Goal: Information Seeking & Learning: Find specific fact

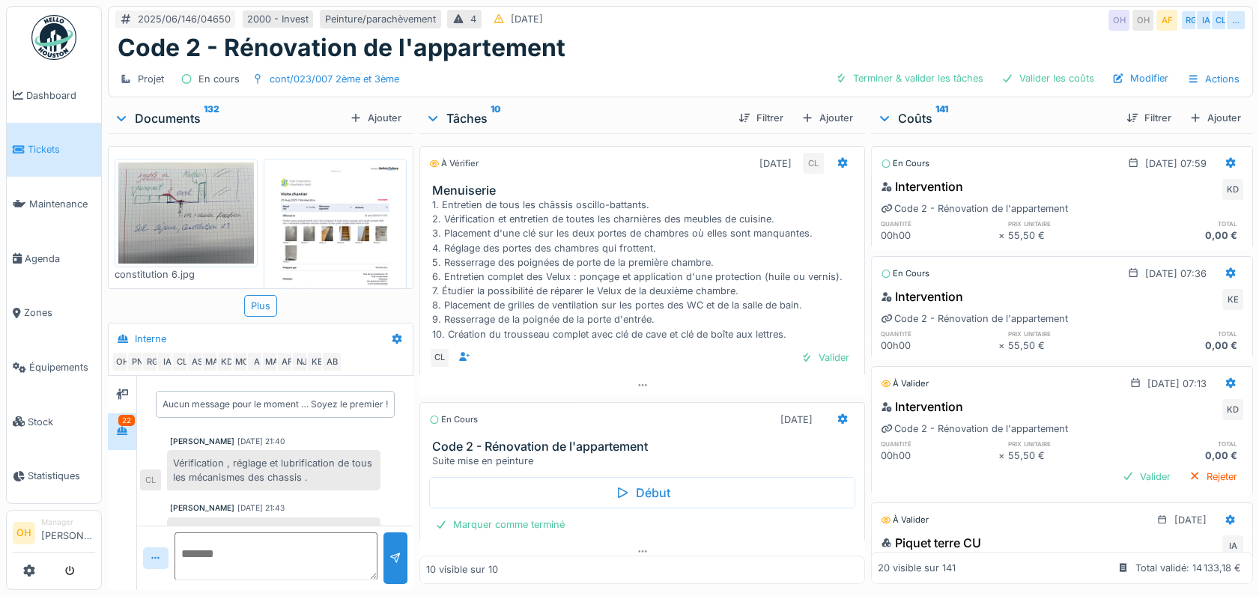
scroll to position [1787, 0]
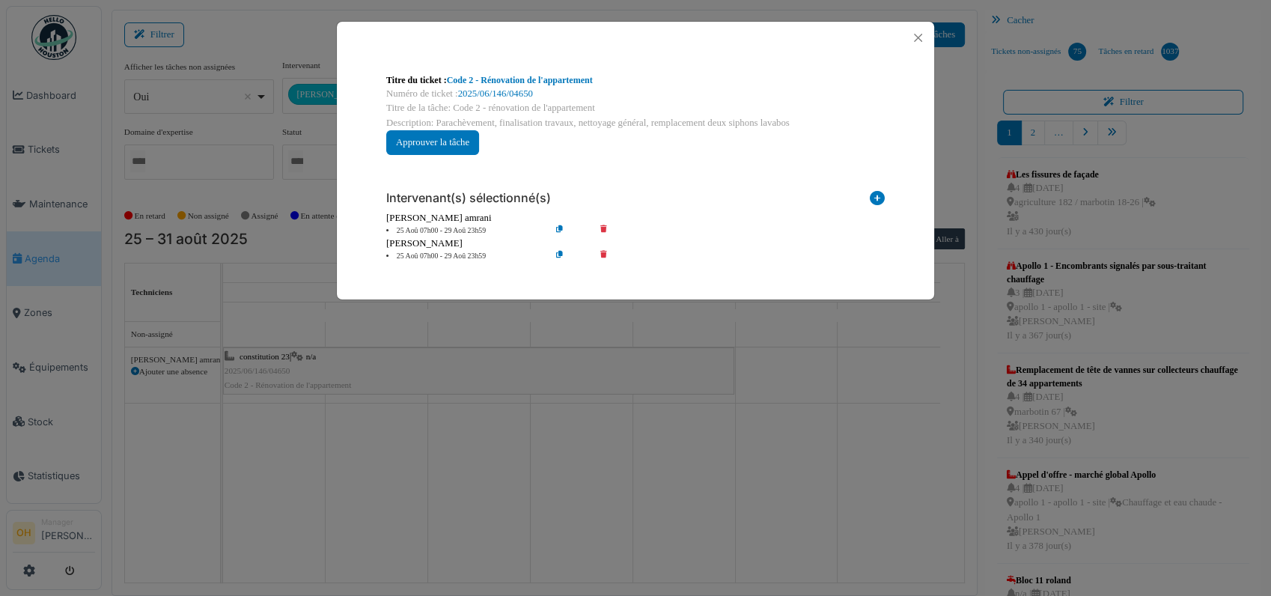
click at [243, 17] on div "Titre du ticket : Code 2 - Rénovation de l'appartement Numéro de ticket : 2025/…" at bounding box center [635, 298] width 1271 height 596
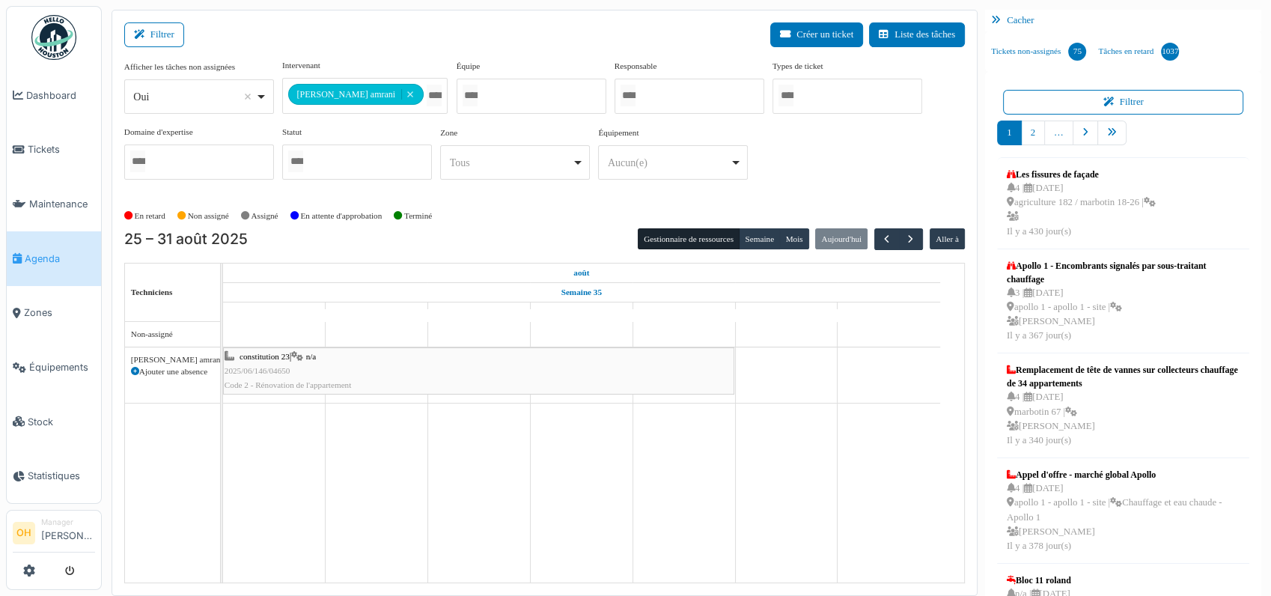
click at [255, 359] on span "constitution 23" at bounding box center [265, 356] width 50 height 9
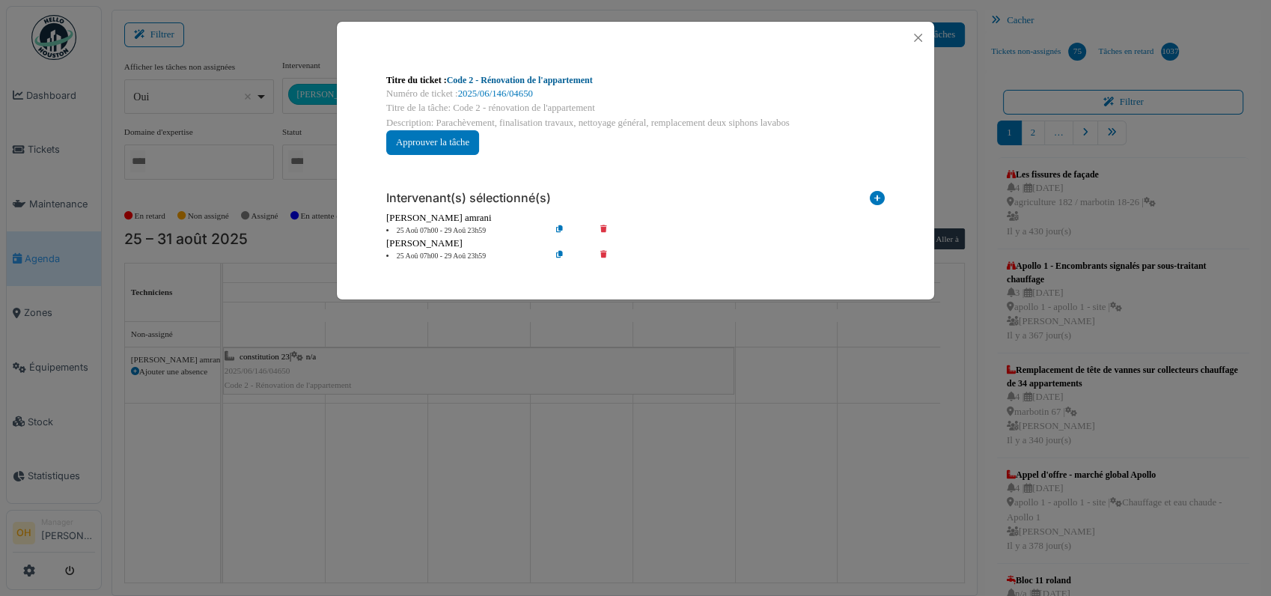
click at [511, 82] on link "Code 2 - Rénovation de l'appartement" at bounding box center [520, 80] width 146 height 10
click at [925, 39] on button "Close" at bounding box center [918, 38] width 20 height 20
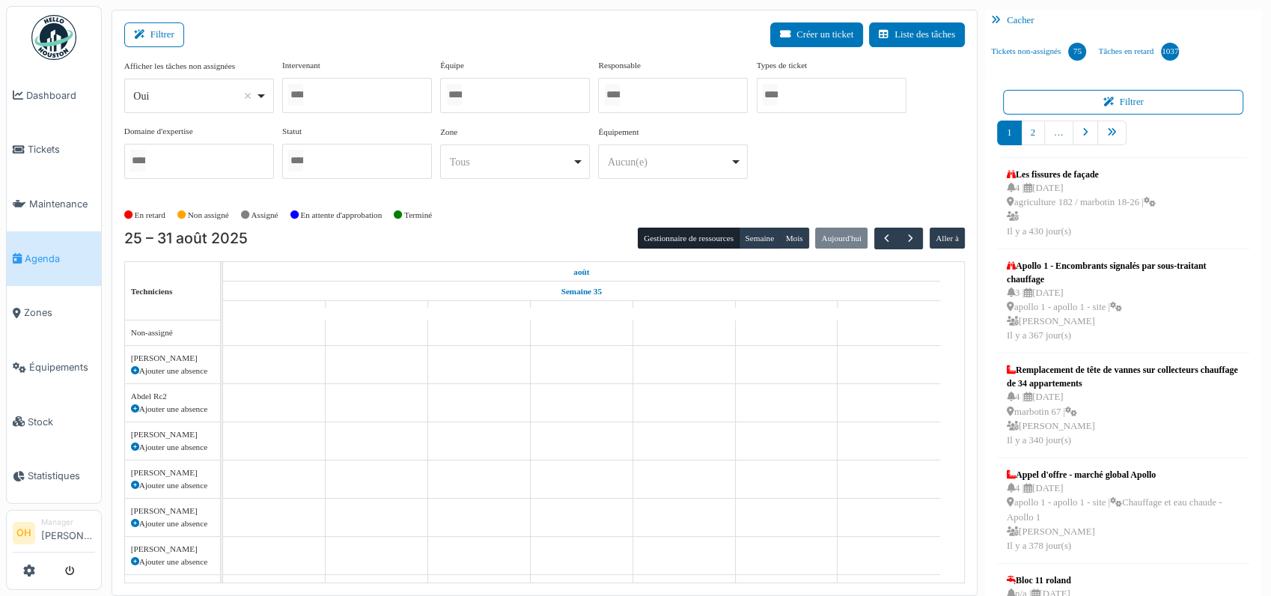
click at [371, 94] on div at bounding box center [357, 95] width 150 height 35
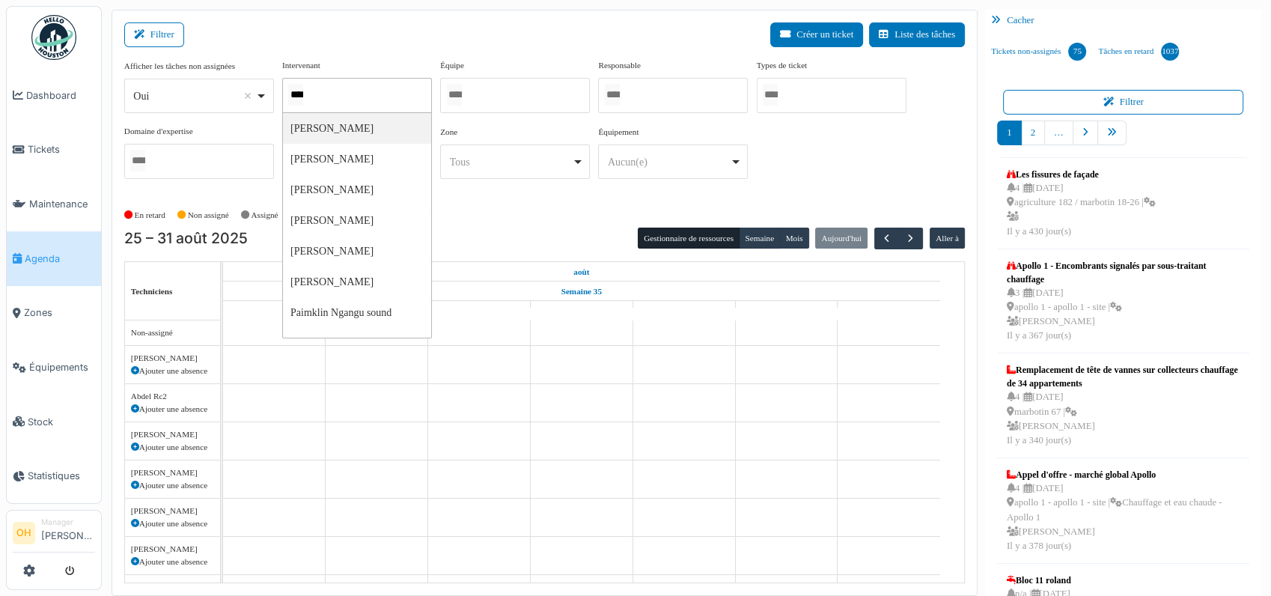
type input "*****"
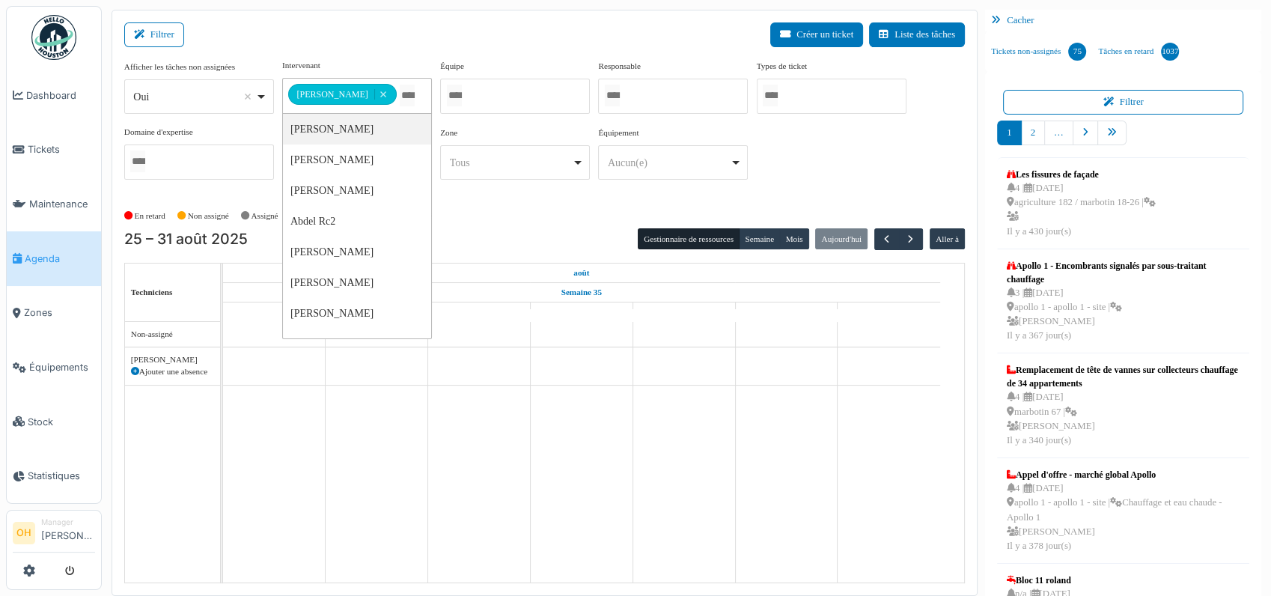
click at [505, 34] on div "Filtrer Créer un ticket Liste des tâches" at bounding box center [544, 40] width 841 height 37
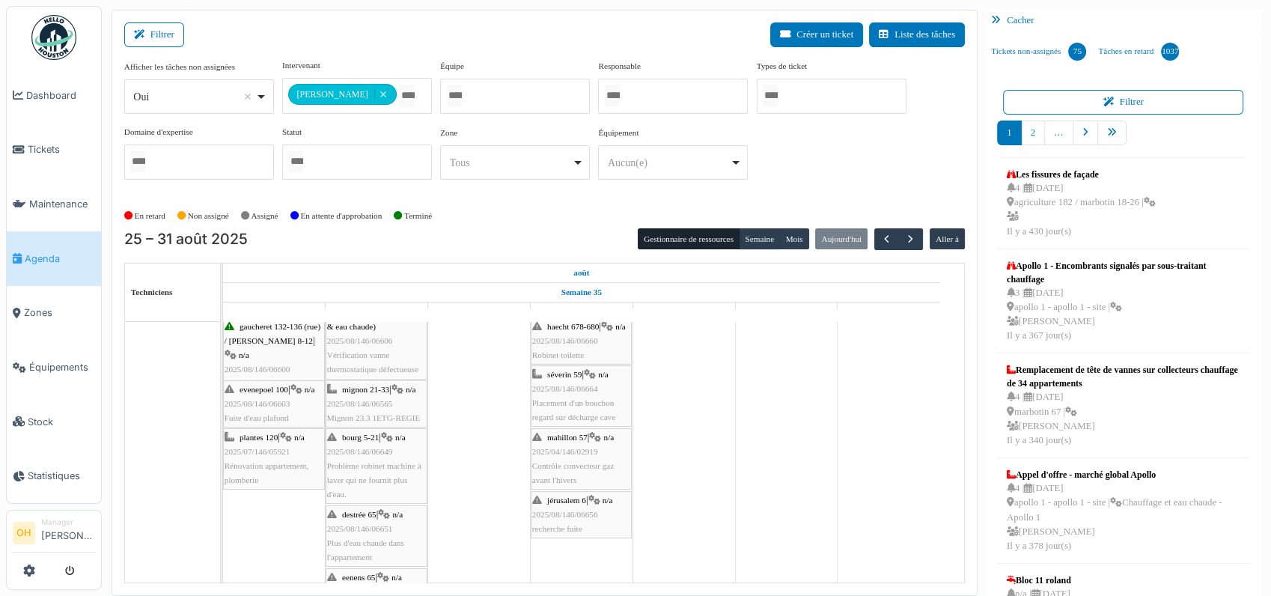
scroll to position [89, 0]
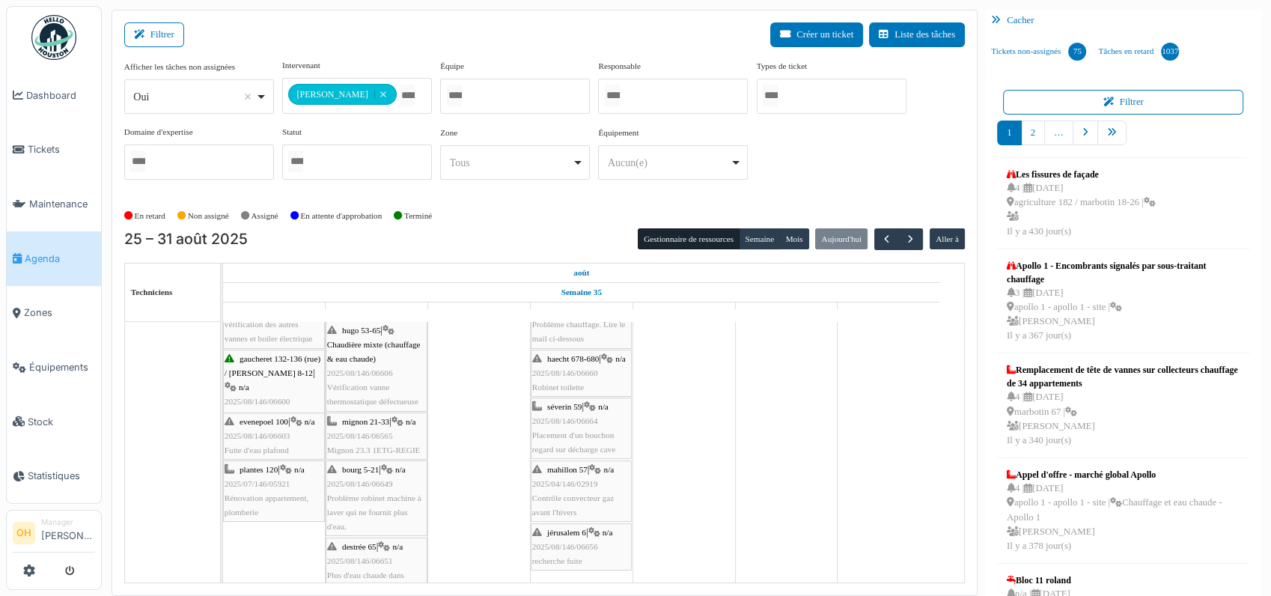
click at [270, 434] on span "2025/08/146/06603" at bounding box center [258, 435] width 66 height 9
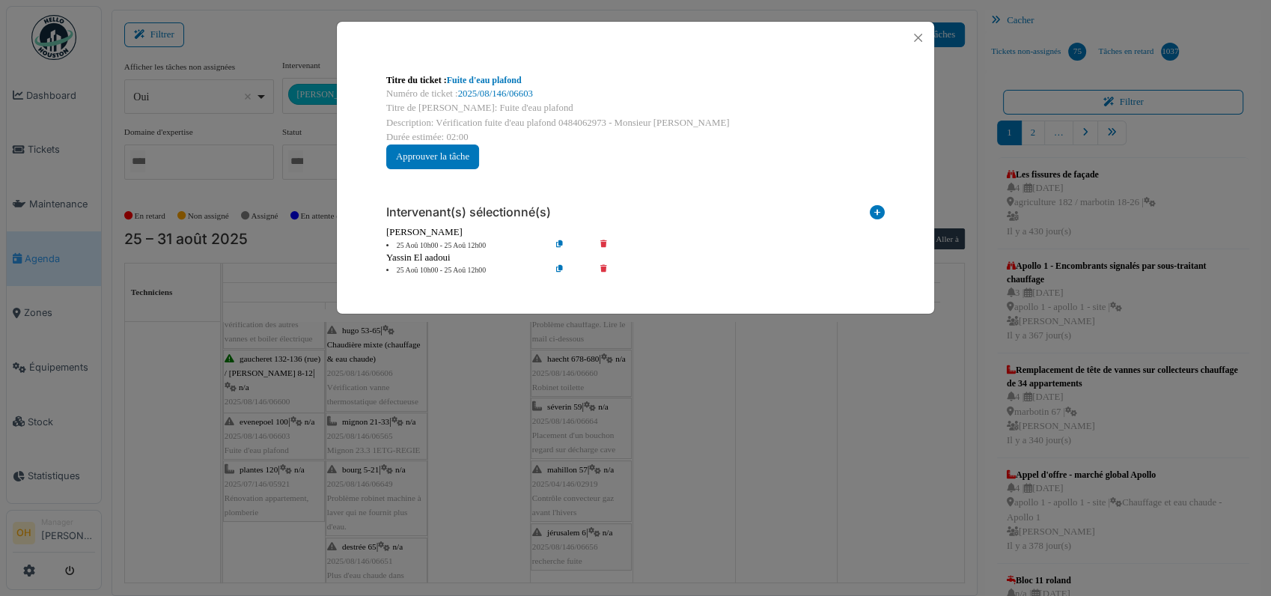
click at [483, 99] on div "Numéro de ticket : 2025/08/146/06603" at bounding box center [635, 94] width 499 height 14
click at [487, 94] on link "2025/08/146/06603" at bounding box center [495, 93] width 75 height 10
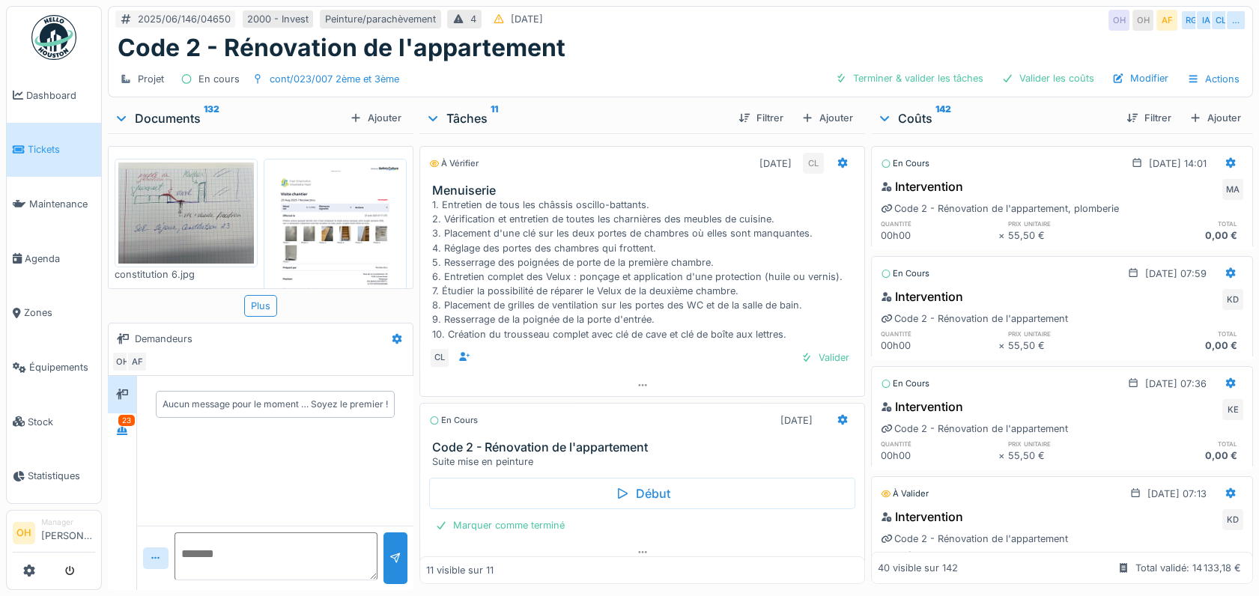
click at [910, 114] on div "Coûts 142" at bounding box center [995, 118] width 237 height 18
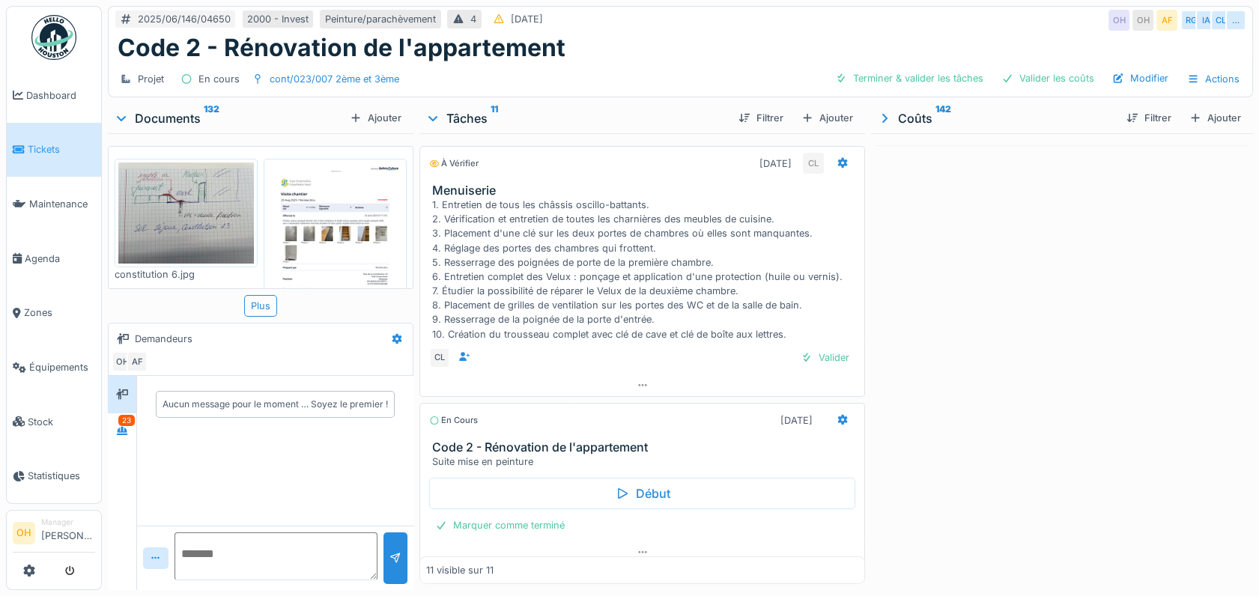
click at [910, 114] on div "Coûts 142" at bounding box center [995, 118] width 237 height 18
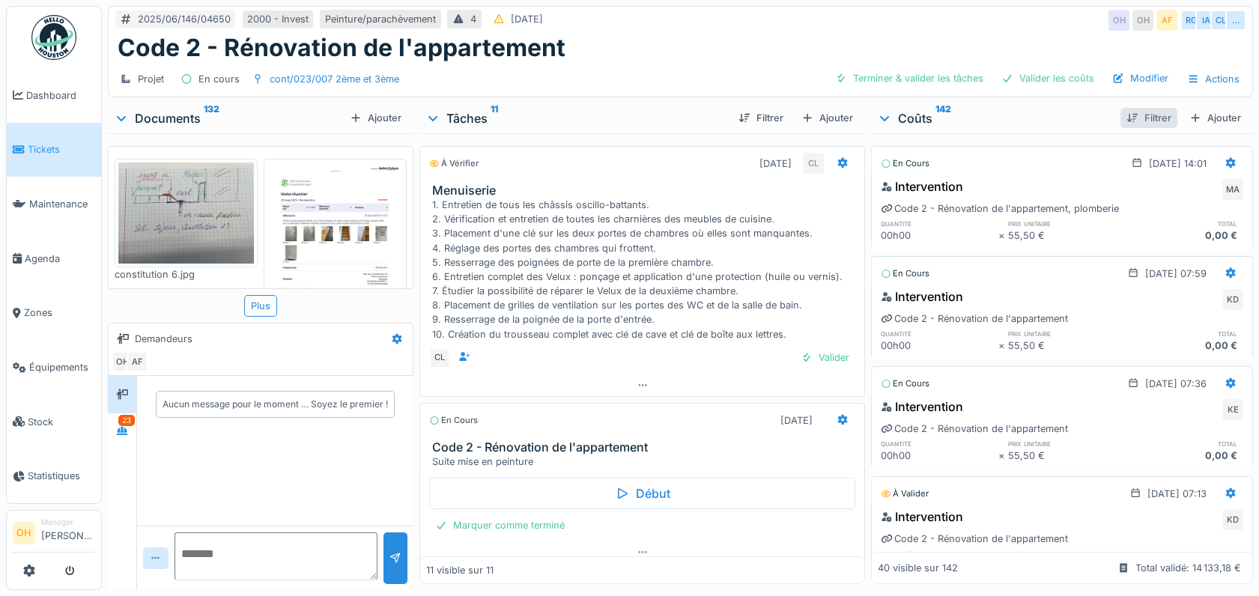
click at [1135, 115] on div "Filtrer" at bounding box center [1148, 118] width 57 height 20
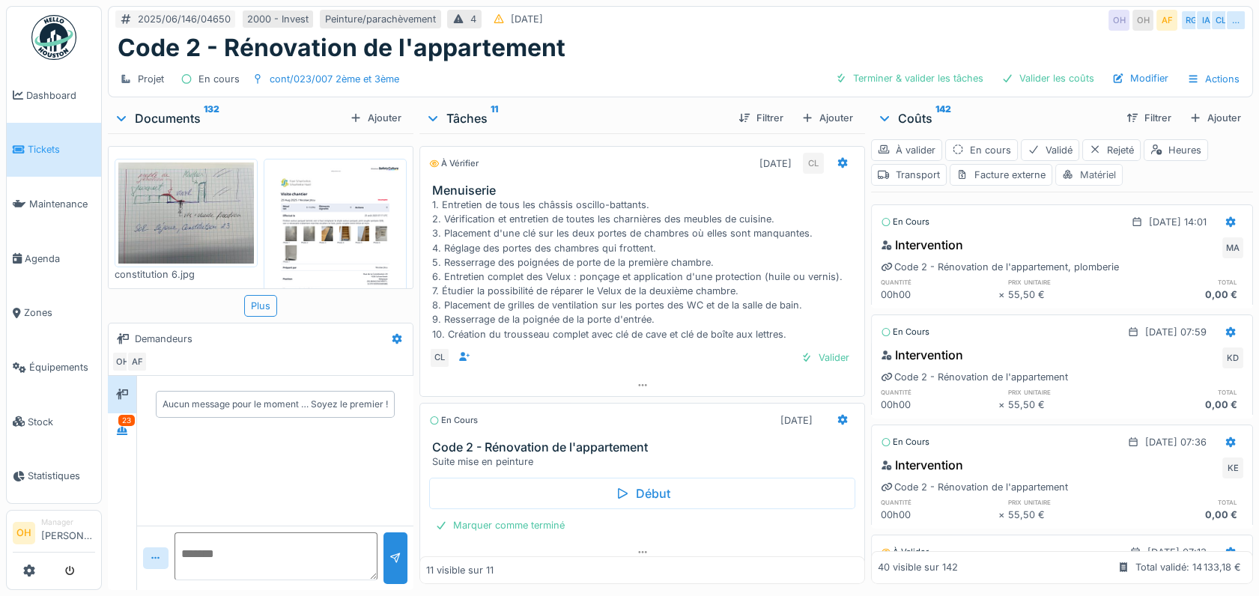
click at [1084, 180] on div "Matériel" at bounding box center [1088, 175] width 67 height 22
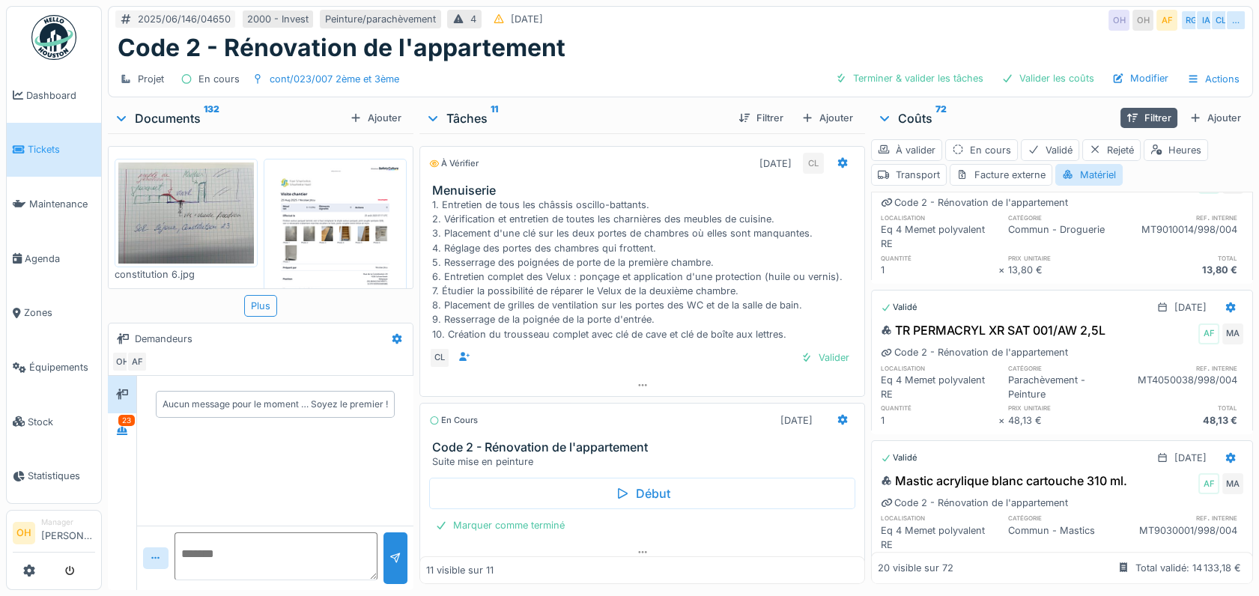
scroll to position [1822, 0]
drag, startPoint x: 988, startPoint y: 437, endPoint x: 1023, endPoint y: 440, distance: 34.5
click at [1023, 428] on div "48,13 €" at bounding box center [1067, 421] width 118 height 14
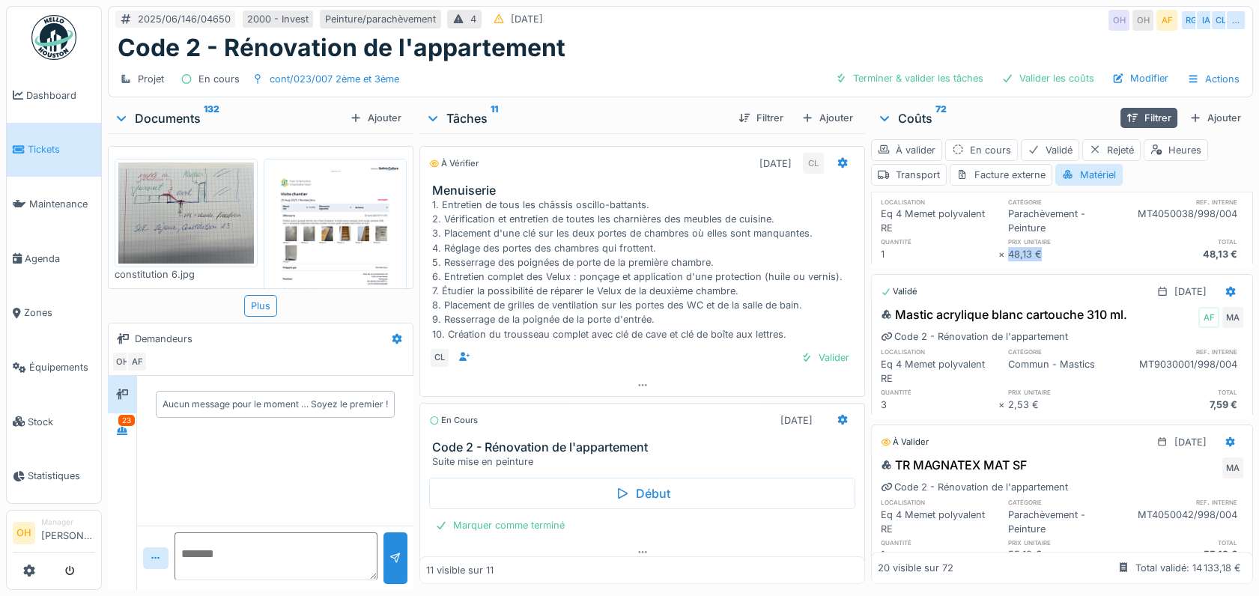
scroll to position [1989, 0]
click at [1018, 480] on div "TR MAGNATEX MAT SF MA" at bounding box center [1062, 468] width 362 height 24
copy div "TR MAGNATEX MAT SF"
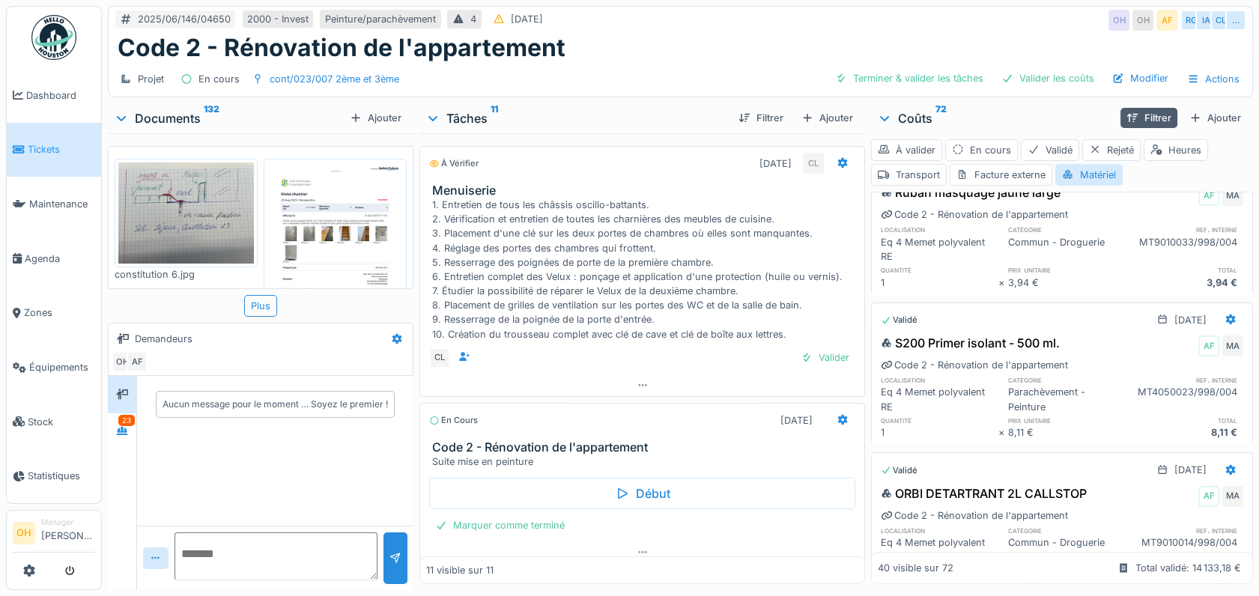
scroll to position [1509, 0]
drag, startPoint x: 889, startPoint y: 357, endPoint x: 1000, endPoint y: 361, distance: 111.6
click at [1000, 353] on div "S200 Primer isolant - 500 ml." at bounding box center [970, 344] width 179 height 18
copy div "S200 Primer isolant"
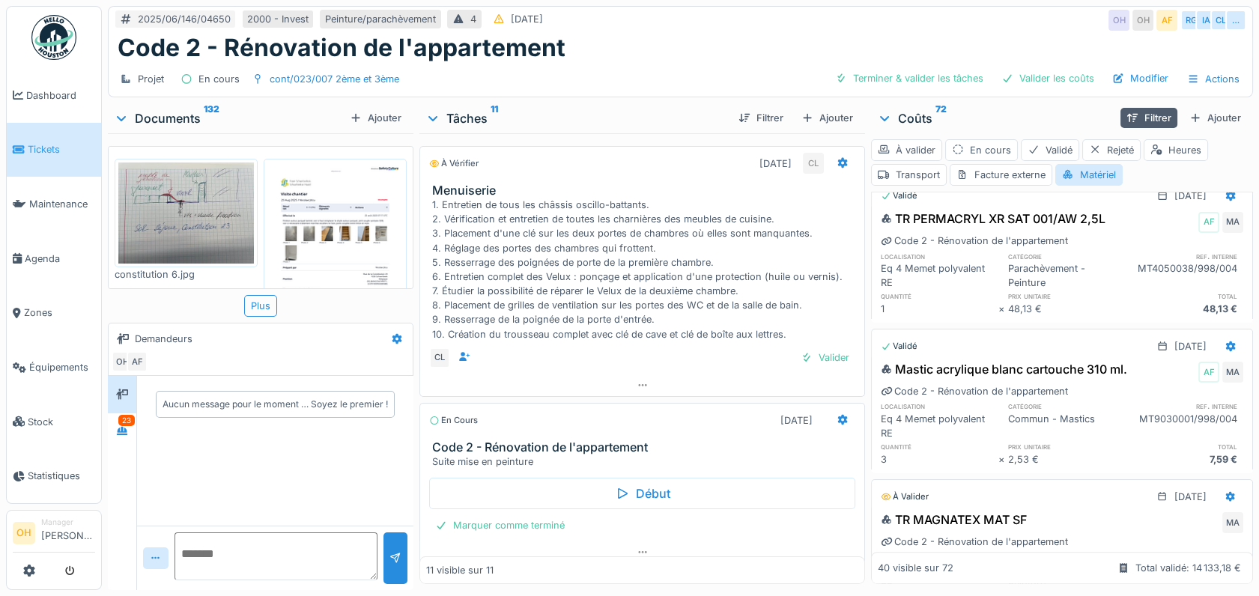
scroll to position [1927, 0]
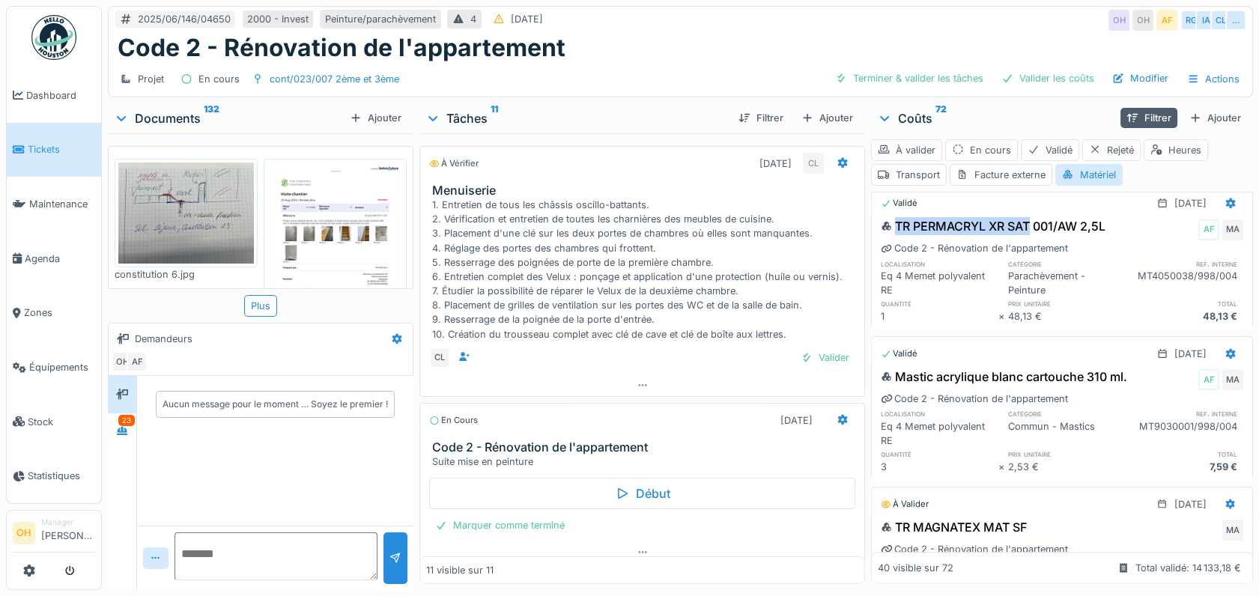
drag, startPoint x: 888, startPoint y: 241, endPoint x: 1023, endPoint y: 243, distance: 134.8
click at [1023, 235] on div "TR PERMACRYL XR SAT 001/AW 2,5L" at bounding box center [993, 226] width 225 height 18
copy div "TR PERMACRYL XR SAT"
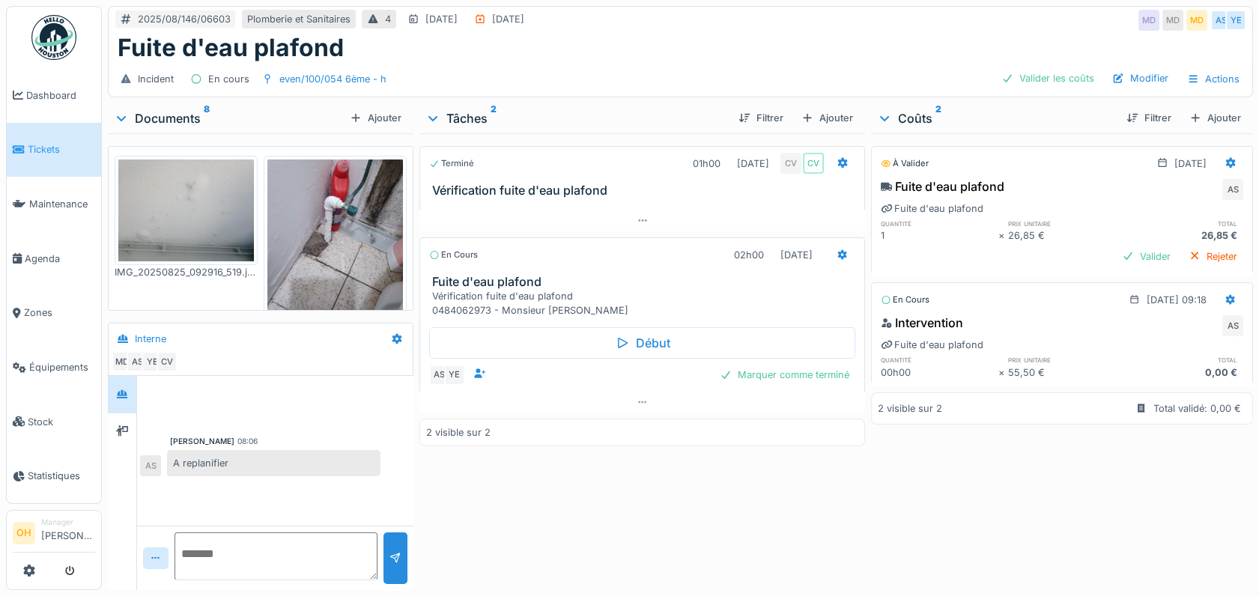
scroll to position [145, 0]
click at [222, 210] on img at bounding box center [186, 210] width 136 height 102
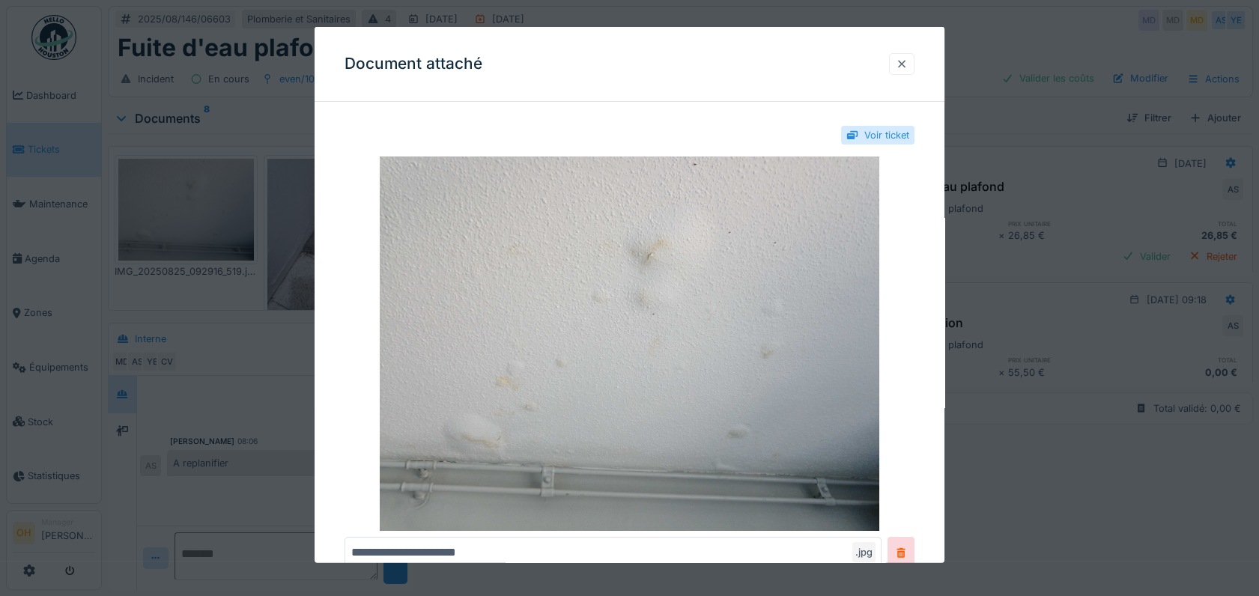
click at [908, 71] on div at bounding box center [901, 64] width 25 height 22
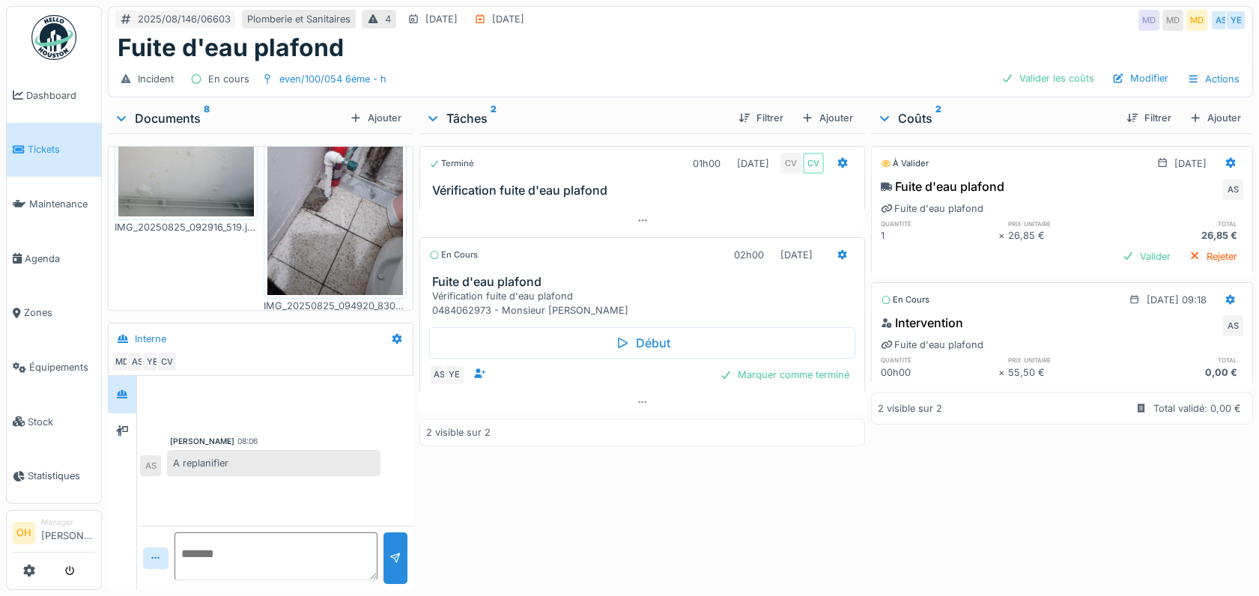
scroll to position [189, 0]
click at [351, 225] on img at bounding box center [335, 205] width 136 height 180
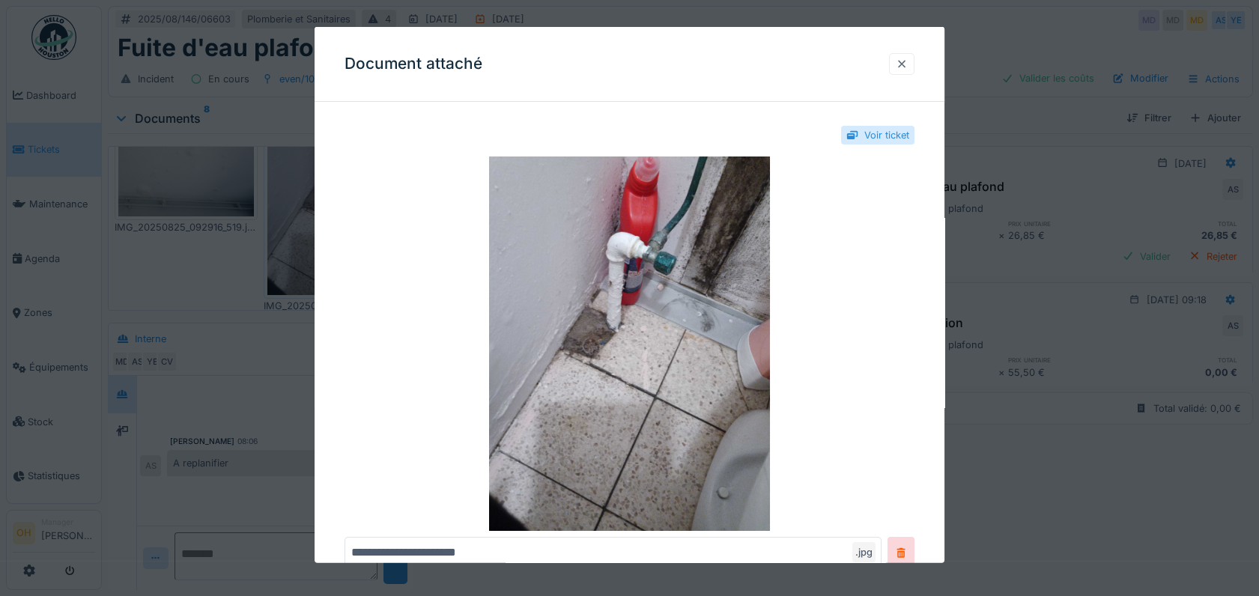
click at [908, 60] on div at bounding box center [902, 64] width 12 height 14
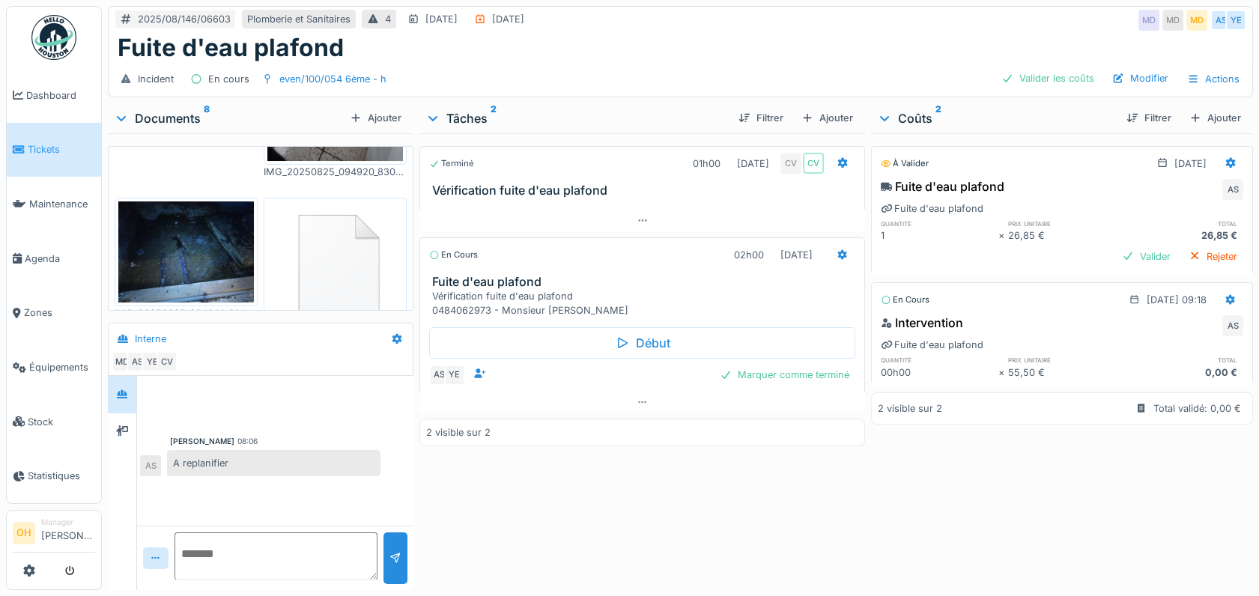
scroll to position [323, 0]
click at [165, 243] on img at bounding box center [186, 252] width 136 height 102
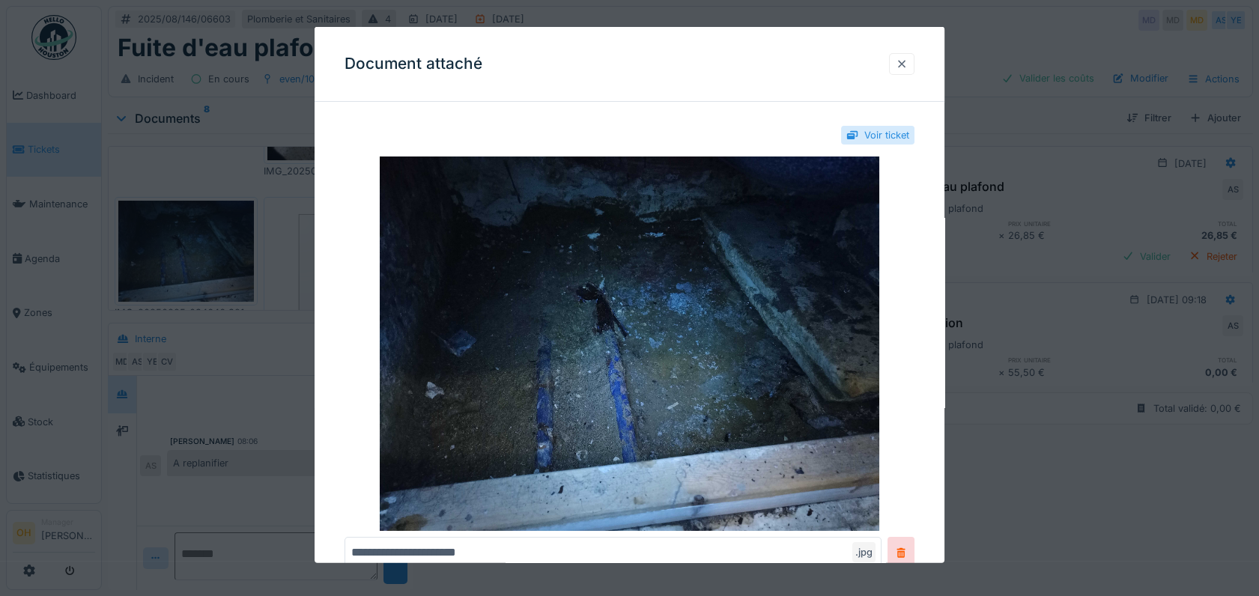
click at [908, 70] on div at bounding box center [902, 64] width 12 height 14
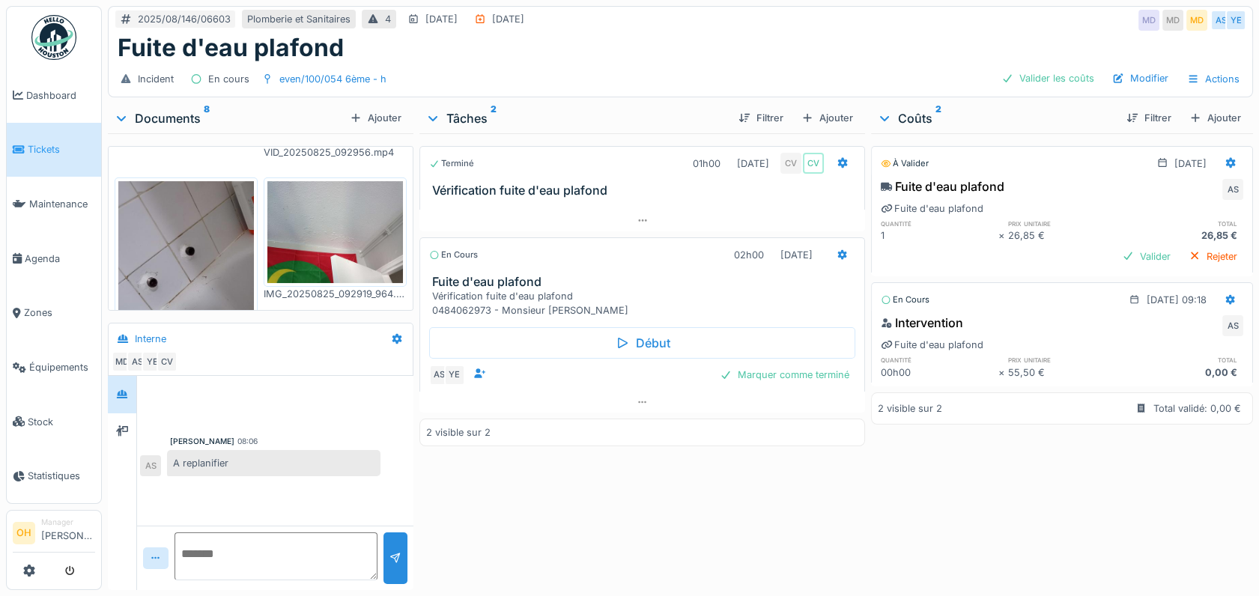
scroll to position [558, 0]
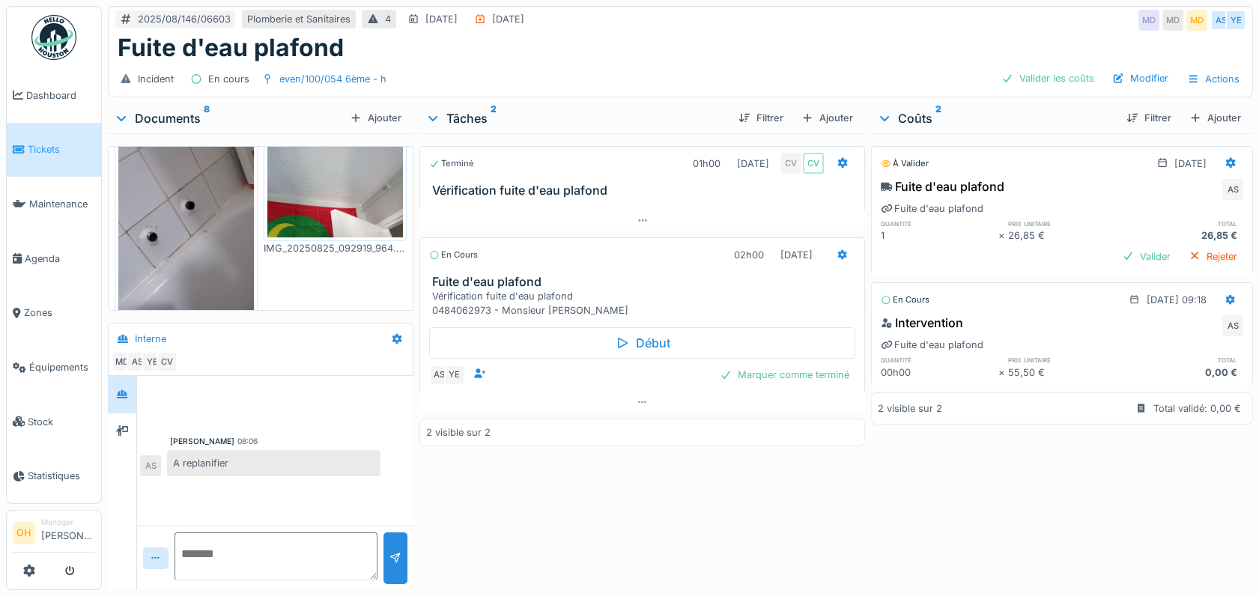
click at [162, 201] on img at bounding box center [186, 226] width 136 height 180
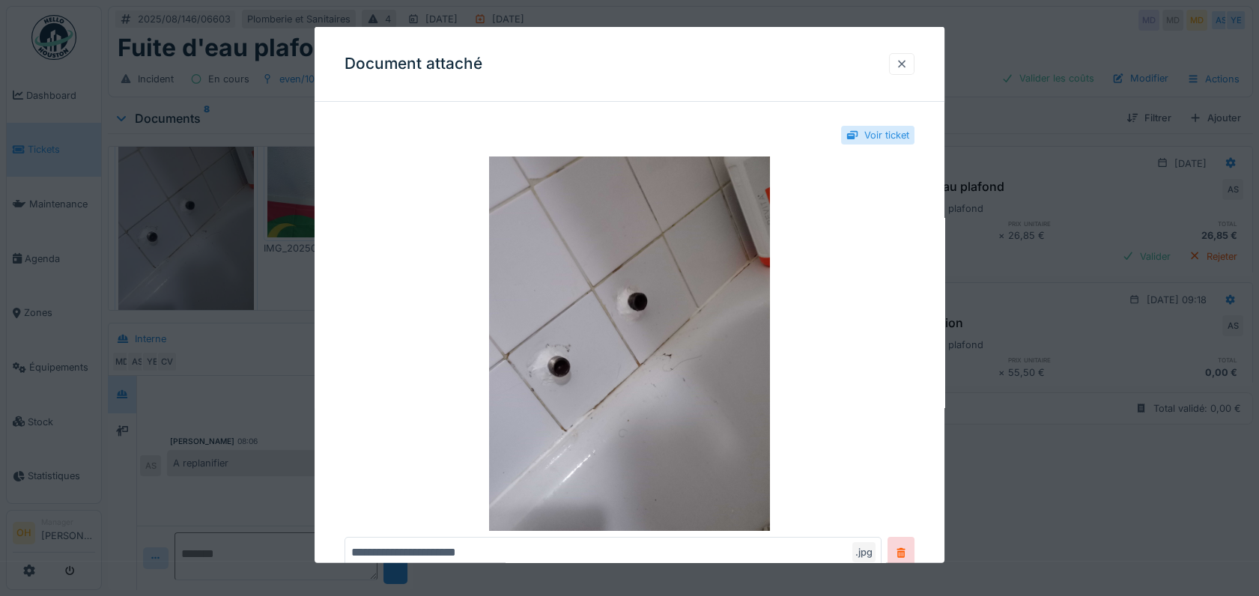
click at [907, 67] on div at bounding box center [902, 64] width 12 height 14
